Goal: Task Accomplishment & Management: Use online tool/utility

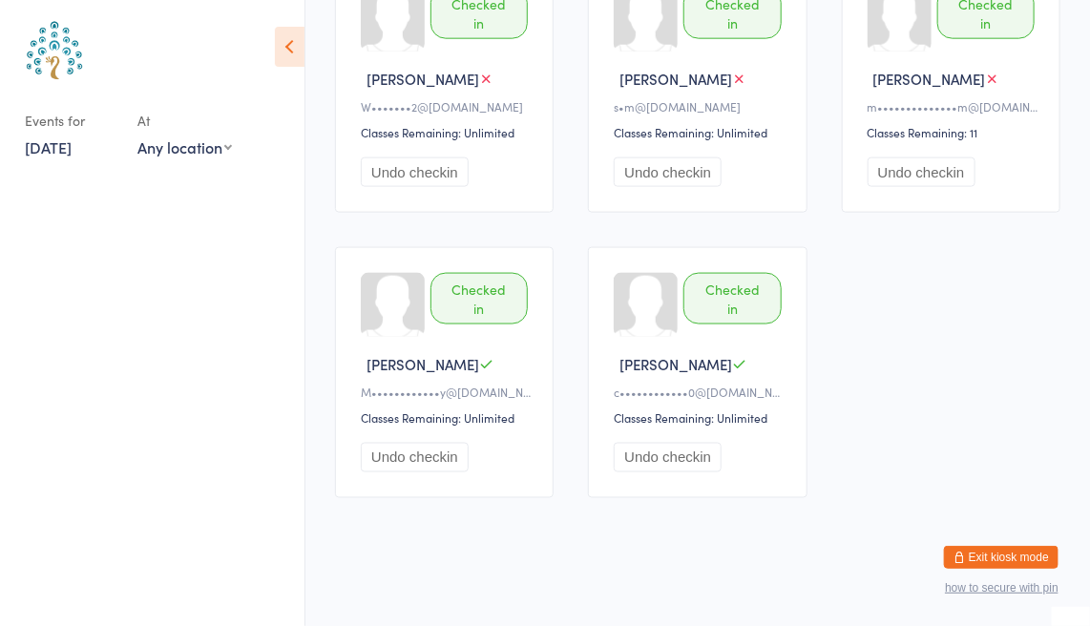
scroll to position [295, 0]
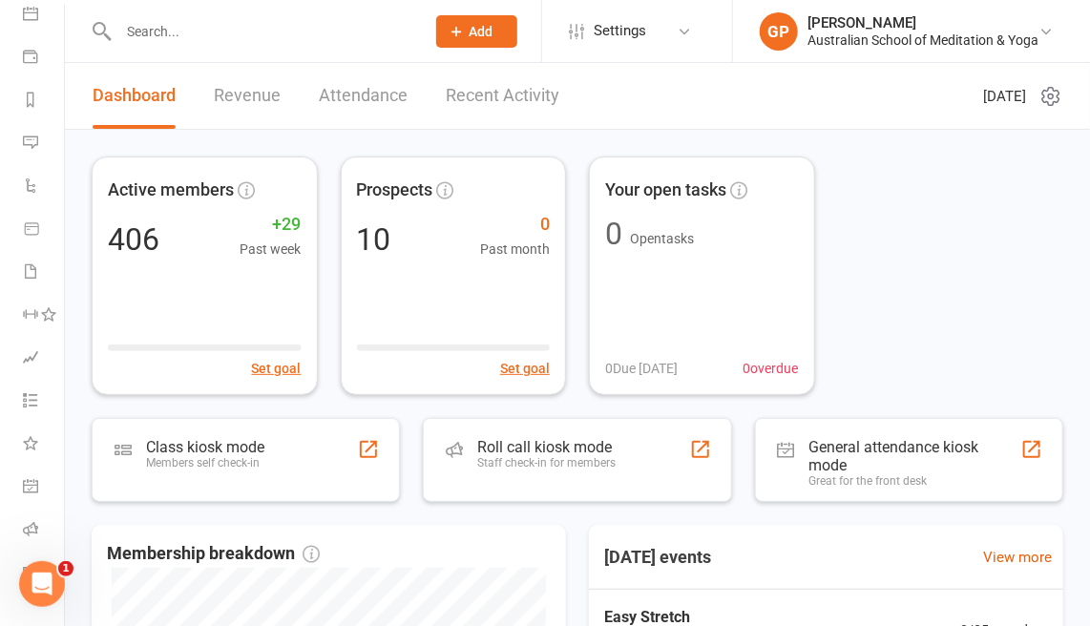
scroll to position [285, 0]
click at [25, 437] on icon at bounding box center [30, 444] width 15 height 15
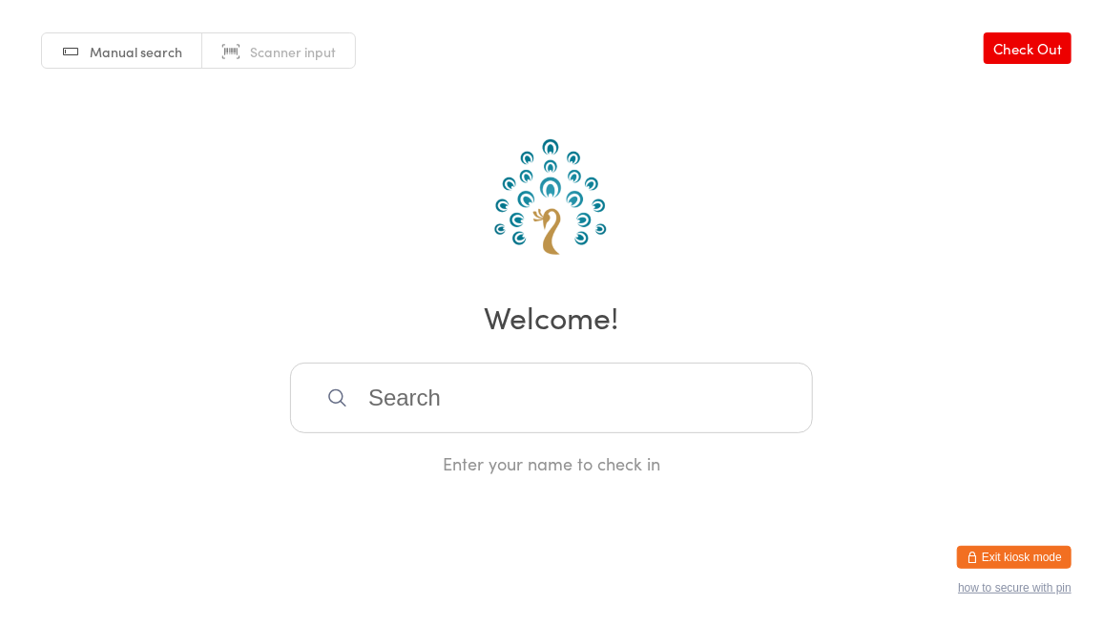
click at [1037, 554] on button "Exit kiosk mode" at bounding box center [1014, 557] width 115 height 23
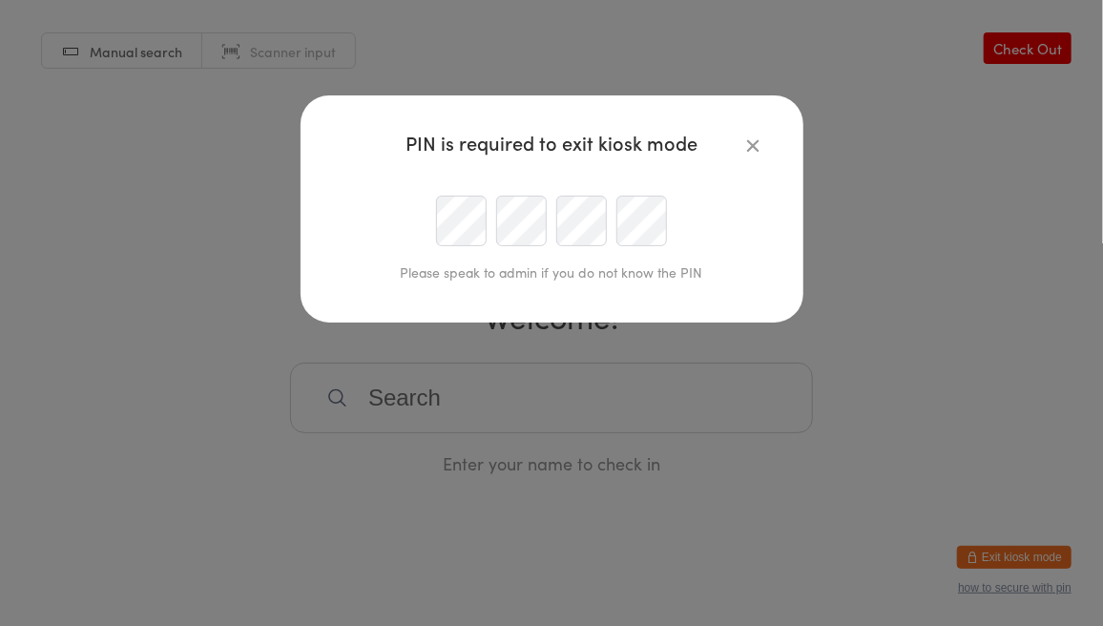
type input "brisbane@asmy.org.au"
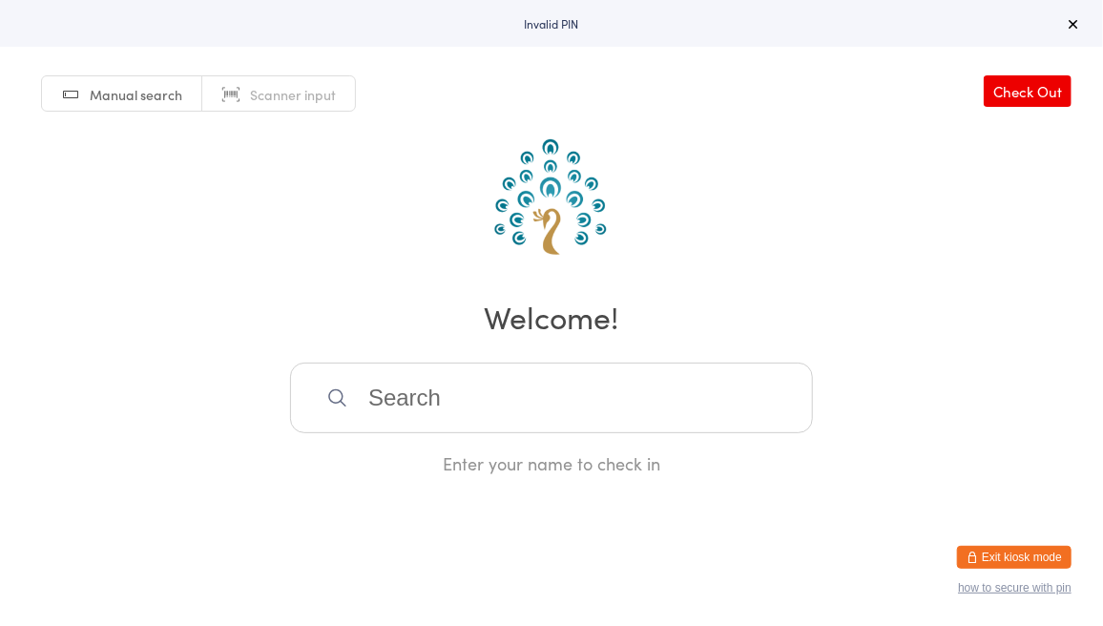
click at [1044, 553] on button "Exit kiosk mode" at bounding box center [1014, 557] width 115 height 23
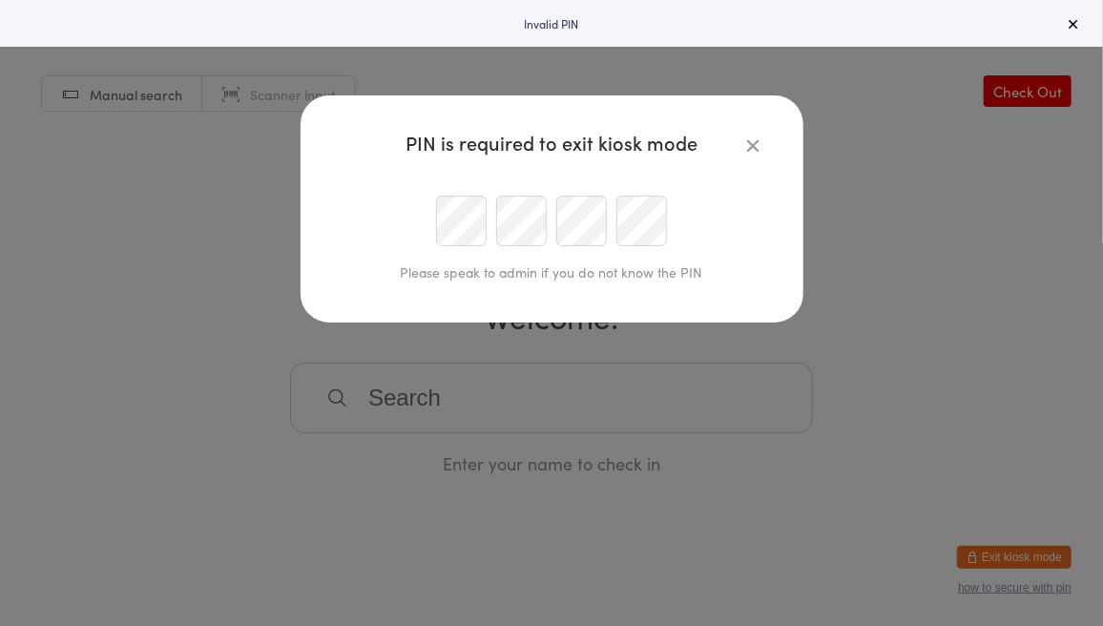
type input "brisbane@asmy.org.au"
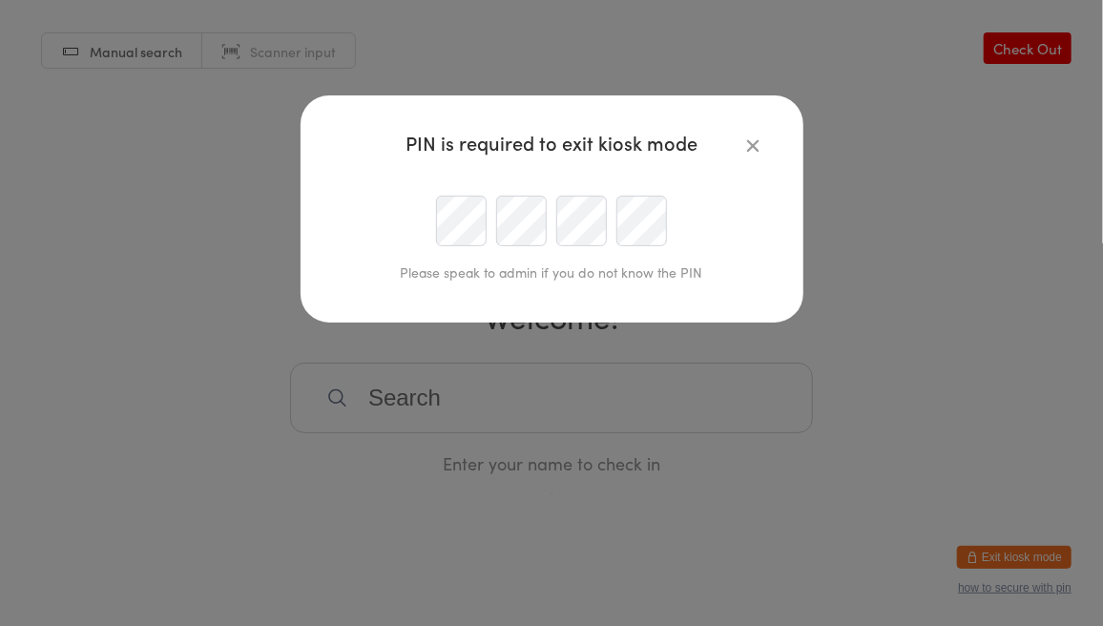
click at [313, 240] on div "PIN is required to exit kiosk mode Please speak to admin if you do not know the…" at bounding box center [552, 208] width 503 height 227
click at [343, 196] on div at bounding box center [552, 221] width 436 height 51
click at [404, 209] on div at bounding box center [552, 221] width 436 height 51
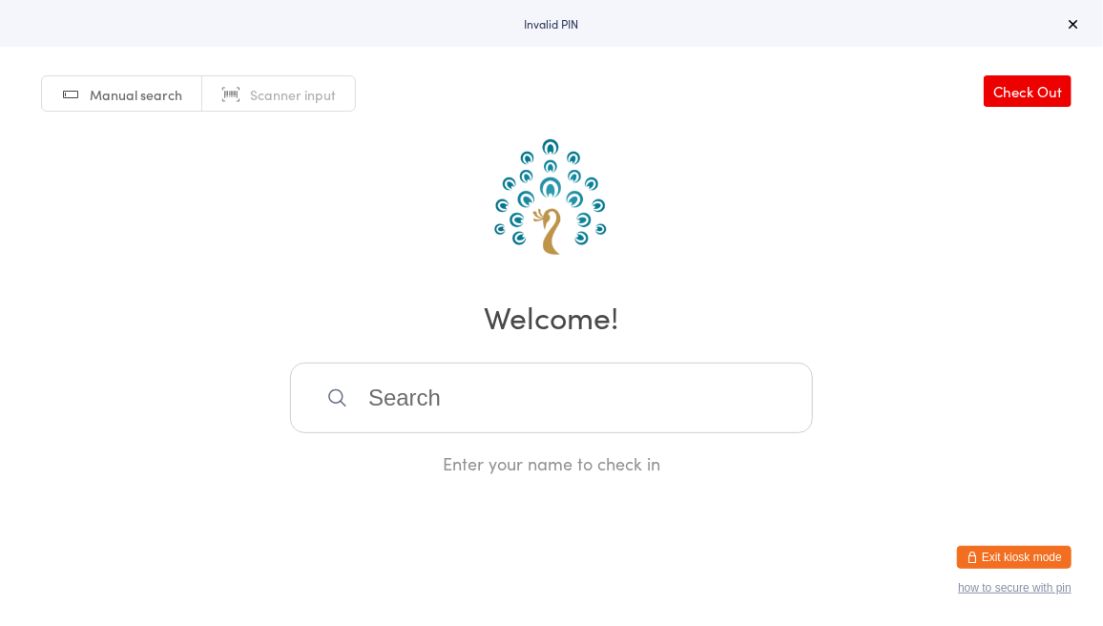
click at [999, 552] on button "Exit kiosk mode" at bounding box center [1014, 557] width 115 height 23
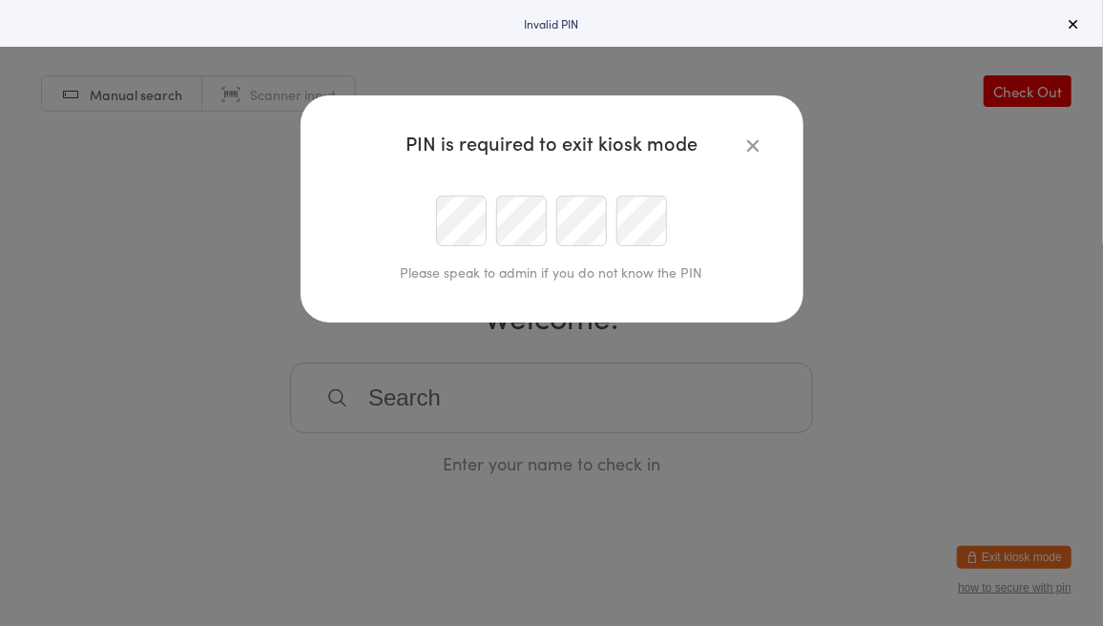
type input "brisbane@asmy.org.au"
click at [320, 218] on div "PIN is required to exit kiosk mode Please speak to admin if you do not know the…" at bounding box center [552, 208] width 503 height 227
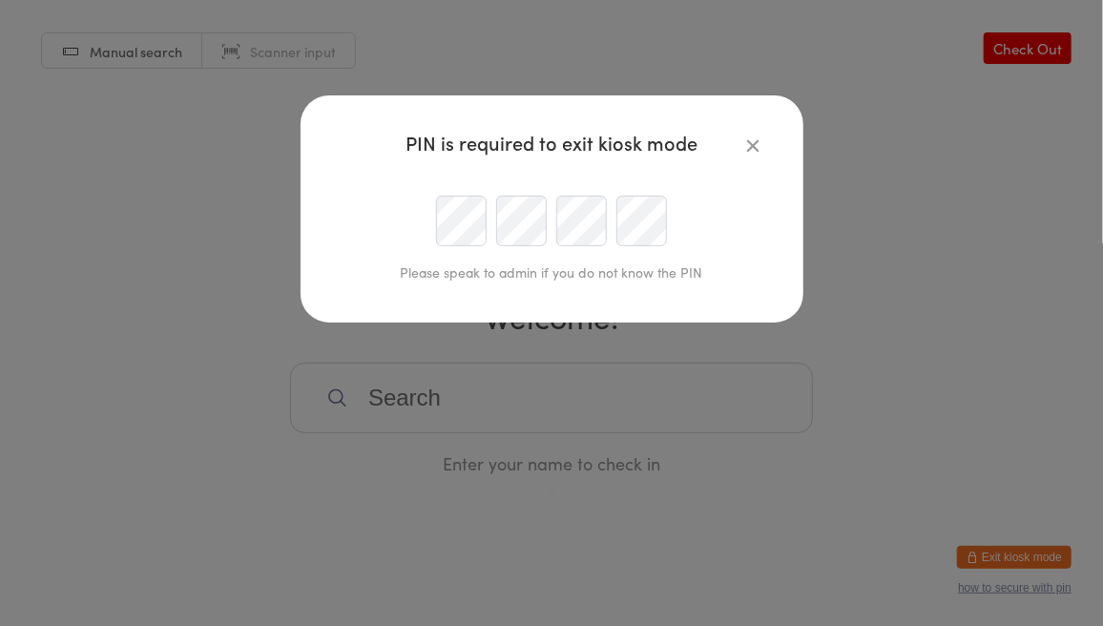
click at [465, 210] on div at bounding box center [552, 221] width 436 height 51
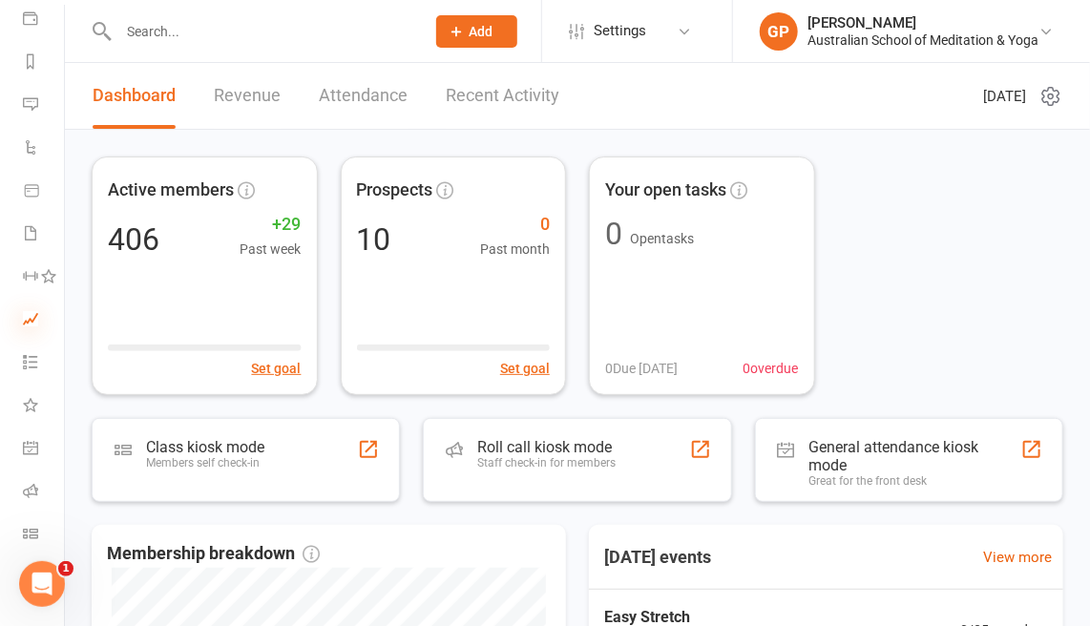
scroll to position [285, 0]
click at [41, 522] on link "Class check-in" at bounding box center [44, 532] width 43 height 43
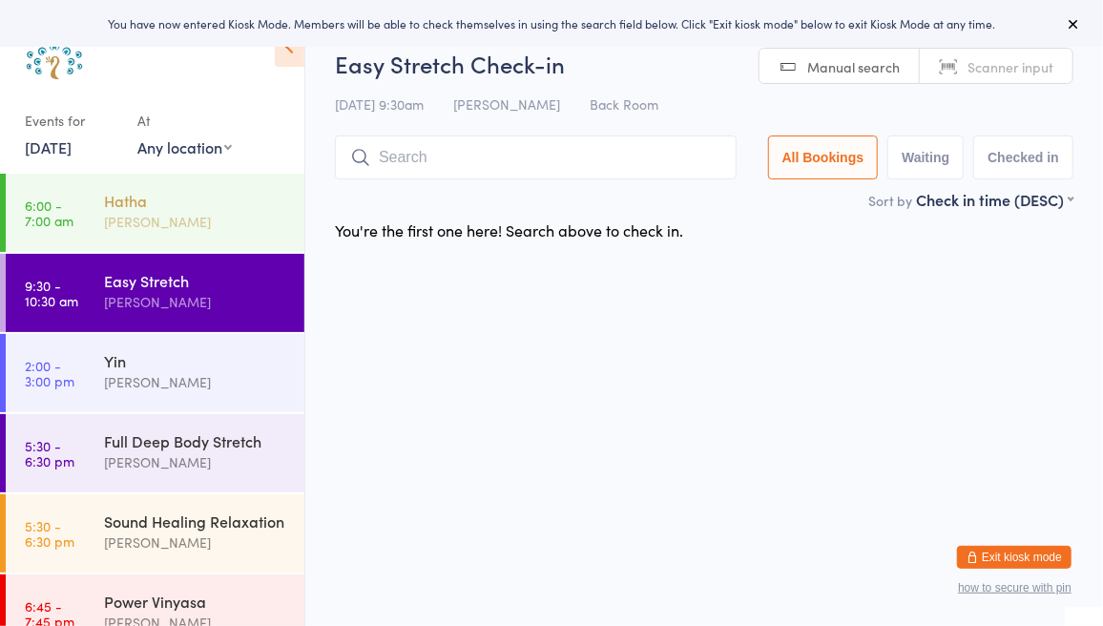
click at [170, 212] on div "[PERSON_NAME]" at bounding box center [196, 222] width 184 height 22
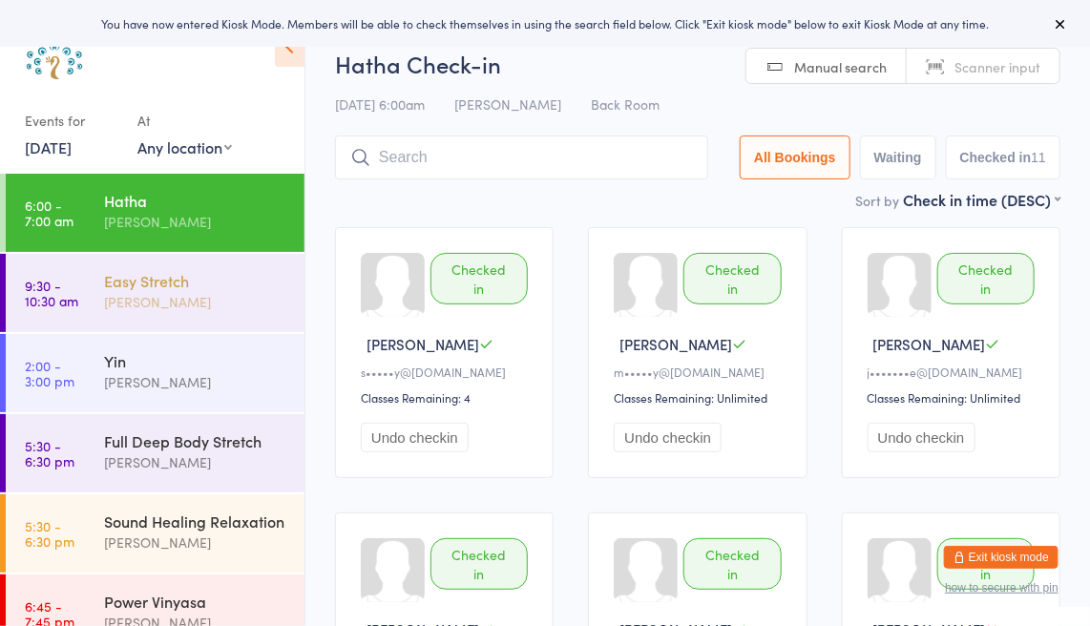
click at [151, 292] on div "[PERSON_NAME]" at bounding box center [196, 302] width 184 height 22
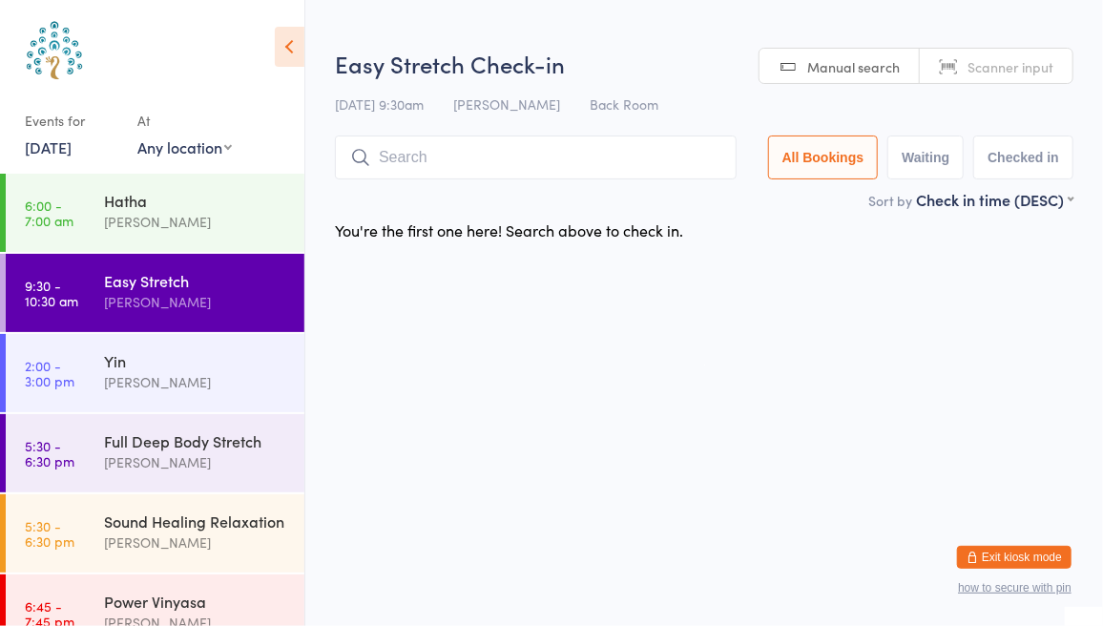
click at [994, 73] on span "Scanner input" at bounding box center [1011, 66] width 86 height 19
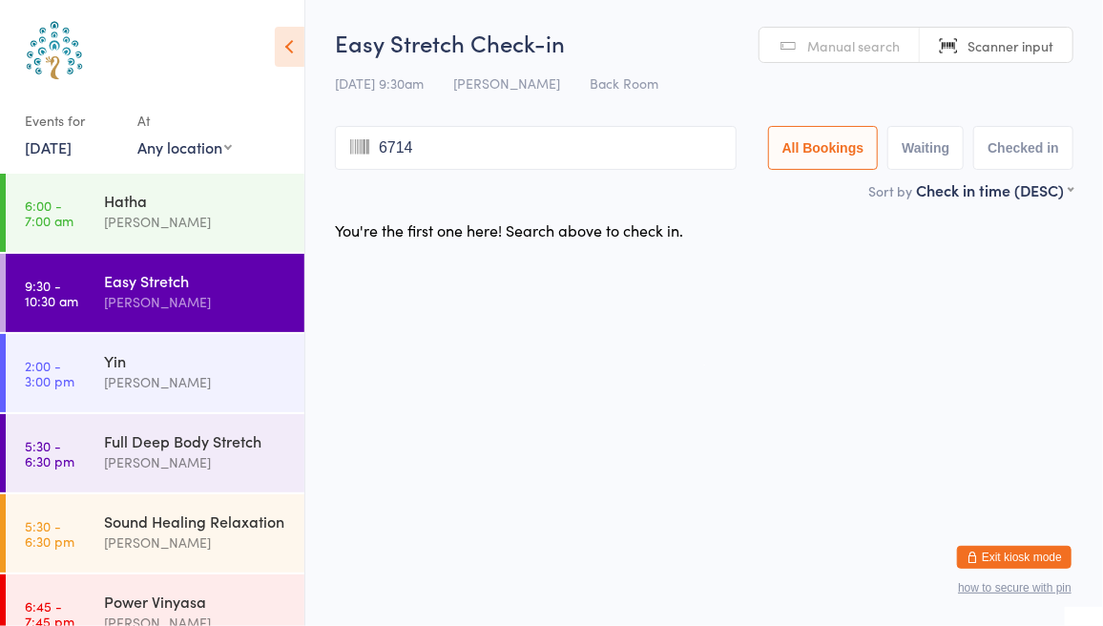
type input "6714"
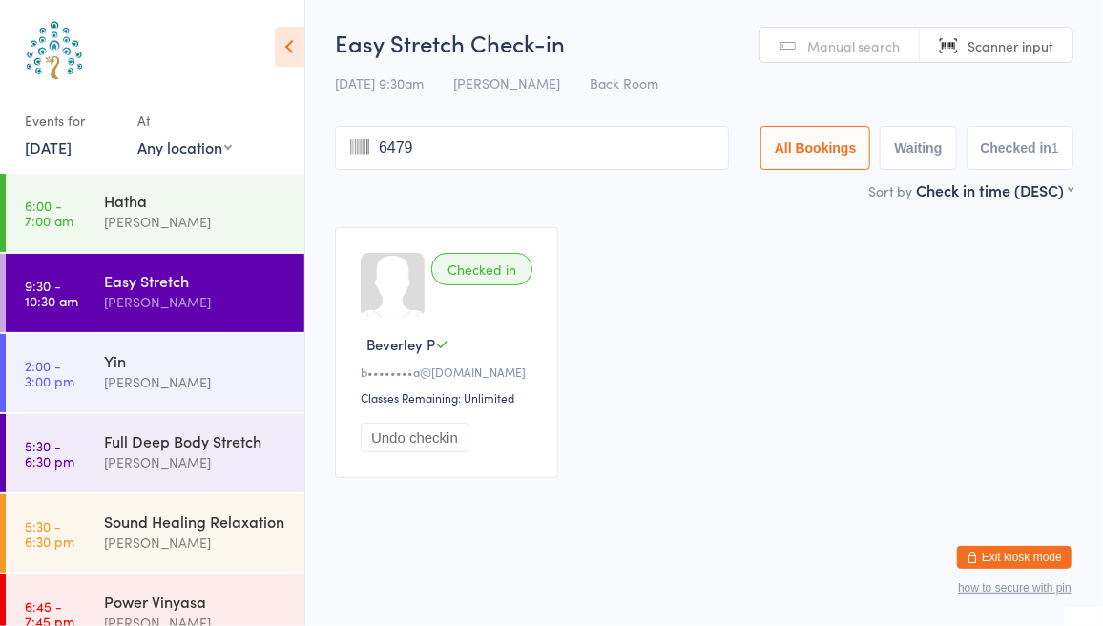
type input "6479"
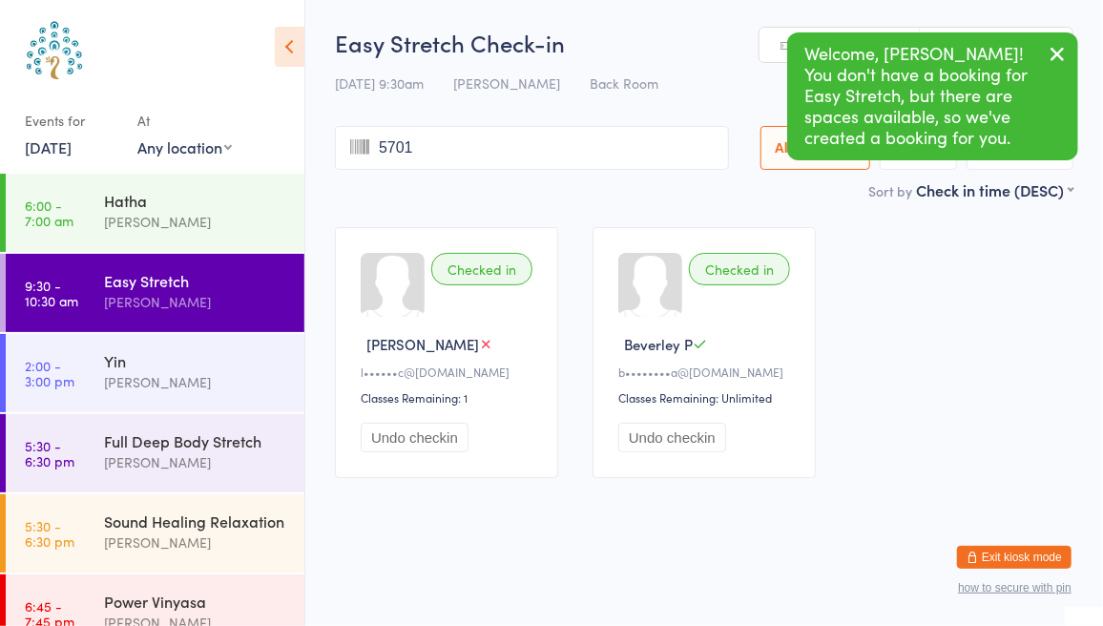
type input "5701"
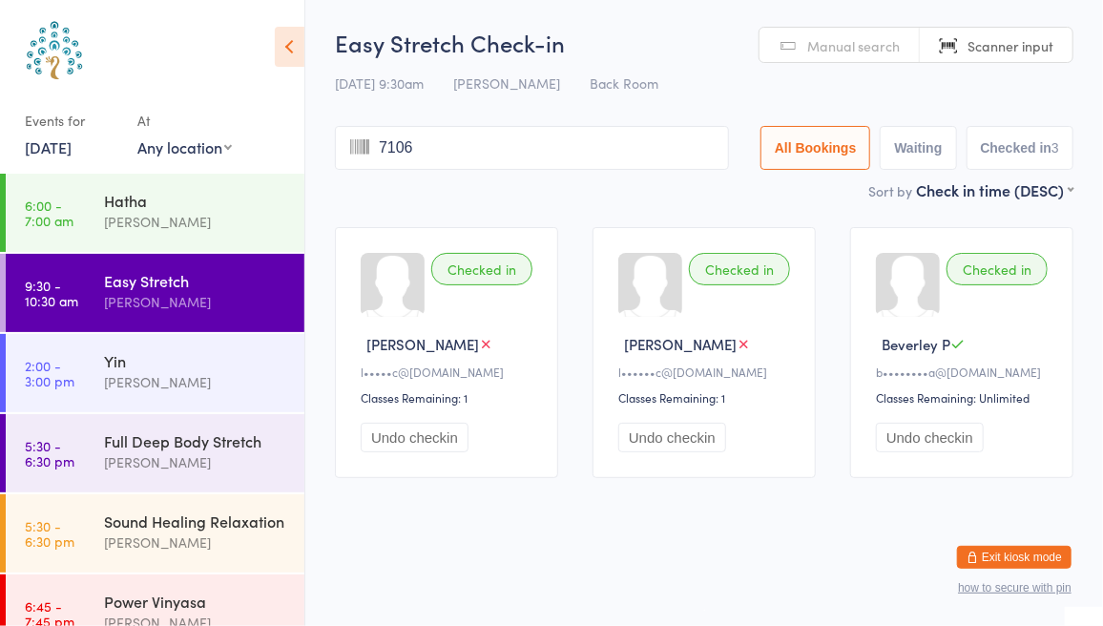
type input "7106"
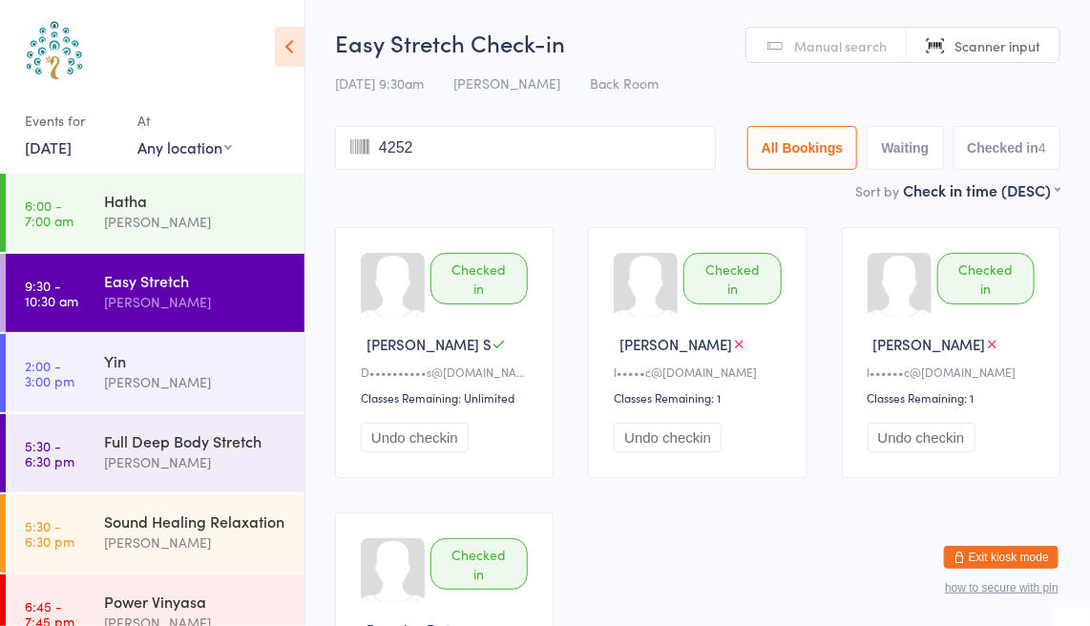
type input "4252"
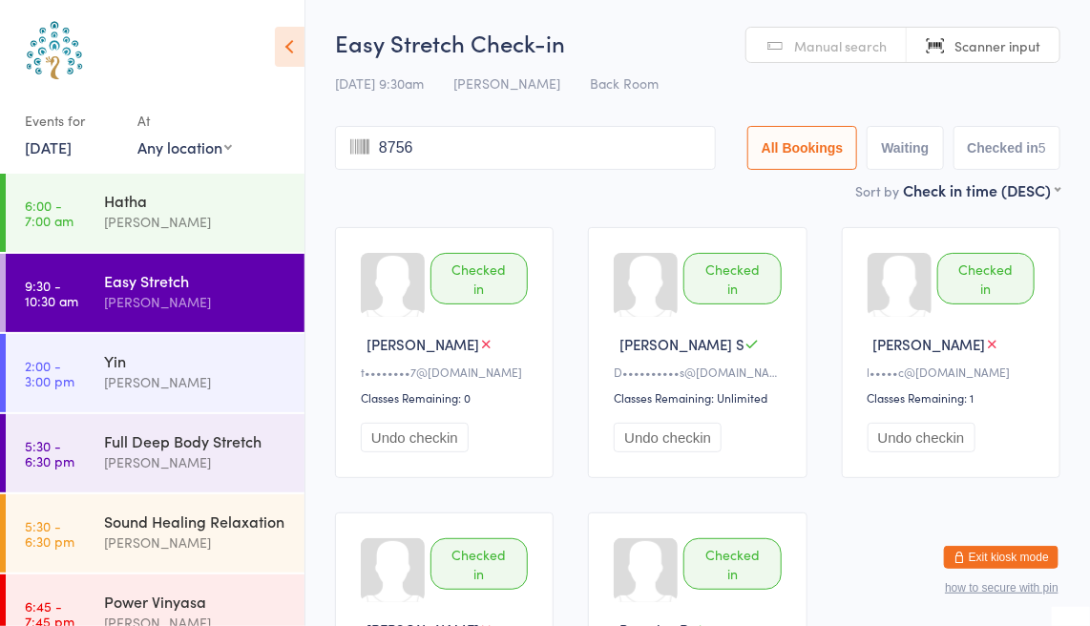
type input "8756"
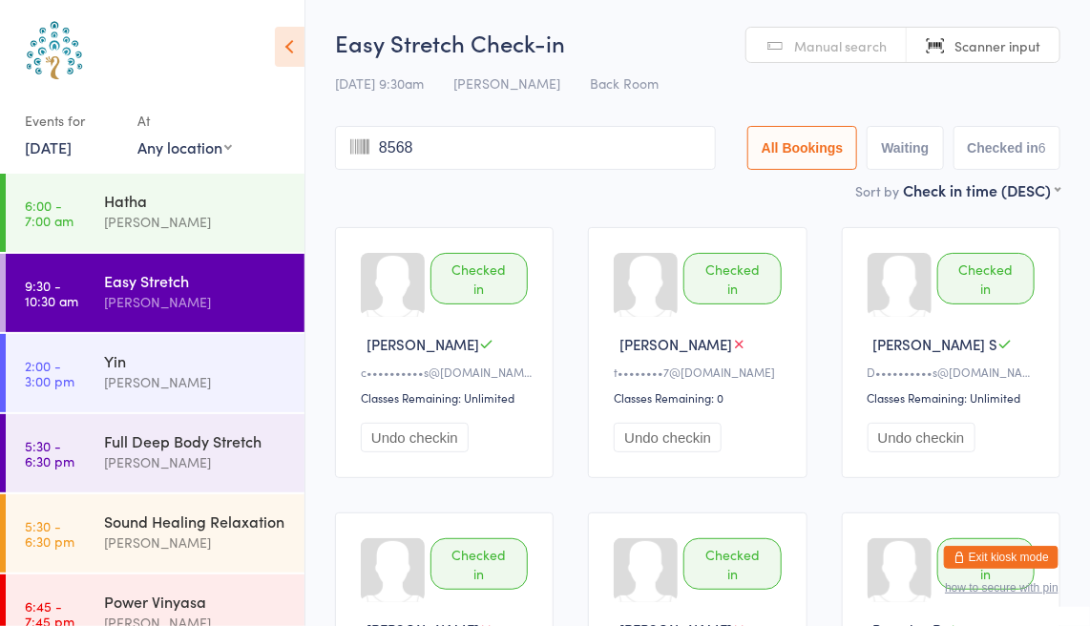
type input "8568"
type input "8481"
click at [971, 46] on span "Scanner input" at bounding box center [997, 45] width 86 height 19
